Goal: Task Accomplishment & Management: Manage account settings

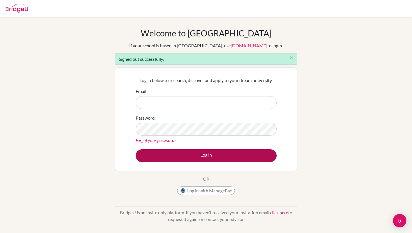
type input "[EMAIL_ADDRESS][DOMAIN_NAME]"
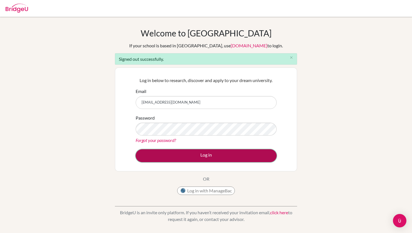
click at [232, 153] on button "Log in" at bounding box center [206, 155] width 141 height 13
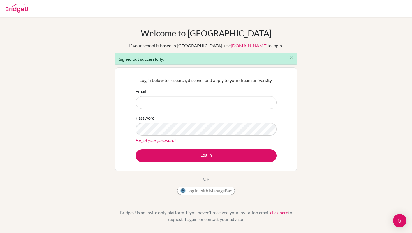
type input "[EMAIL_ADDRESS][DOMAIN_NAME]"
click at [206, 190] on button "Log in with ManageBac" at bounding box center [206, 191] width 58 height 8
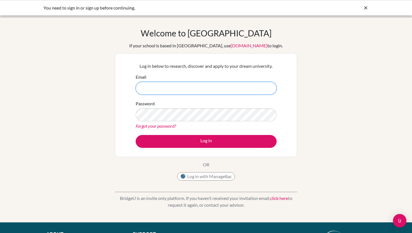
type input "[EMAIL_ADDRESS][DOMAIN_NAME]"
click at [369, 2] on div "You need to sign in or sign up before continuing." at bounding box center [206, 7] width 412 height 15
click at [364, 9] on icon at bounding box center [366, 8] width 6 height 6
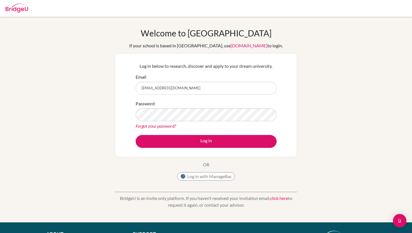
click at [16, 11] on img at bounding box center [17, 8] width 22 height 9
type input "[EMAIL_ADDRESS][DOMAIN_NAME]"
click at [16, 11] on img at bounding box center [17, 8] width 22 height 9
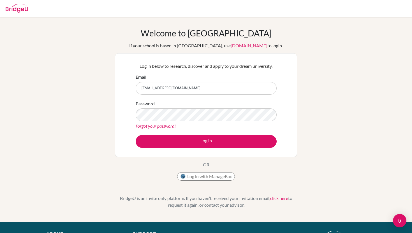
click at [16, 11] on img at bounding box center [17, 8] width 22 height 9
